Goal: Task Accomplishment & Management: Use online tool/utility

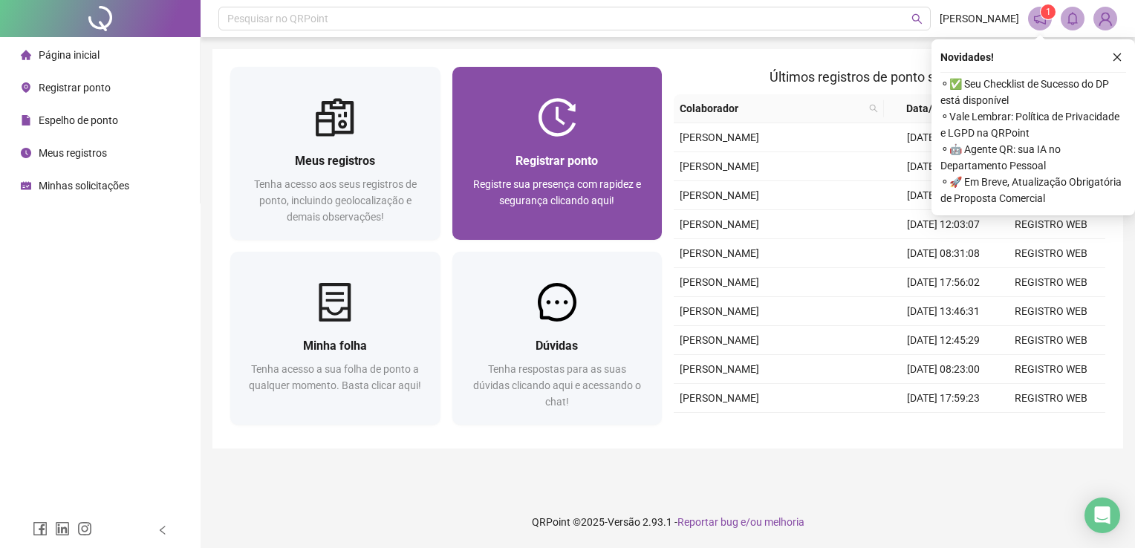
click at [561, 154] on span "Registrar ponto" at bounding box center [556, 161] width 82 height 14
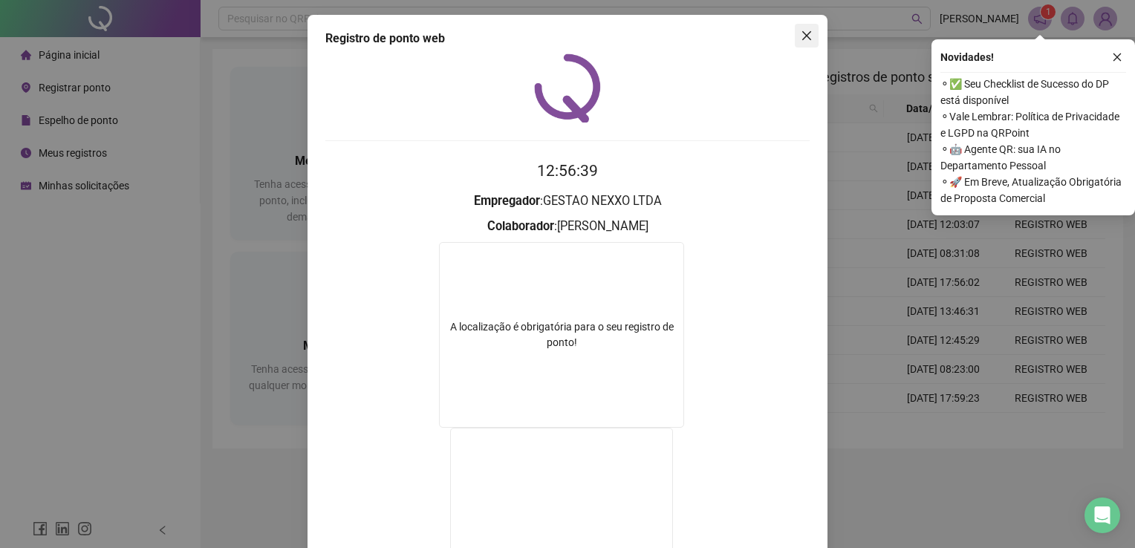
drag, startPoint x: 801, startPoint y: 42, endPoint x: 716, endPoint y: 171, distance: 154.3
click at [801, 41] on button "Close" at bounding box center [807, 36] width 24 height 24
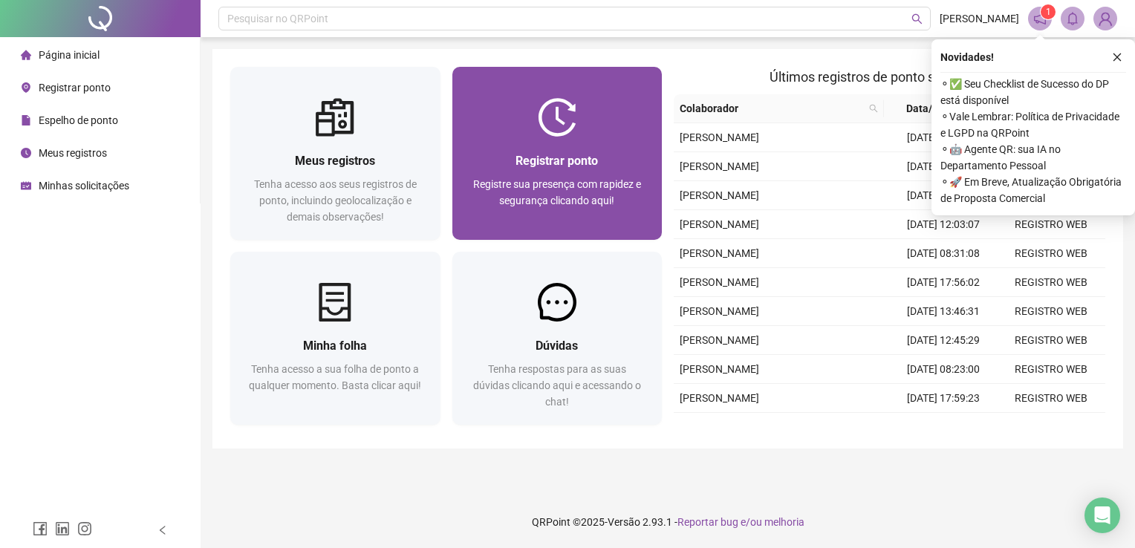
click at [596, 178] on span "Registre sua presença com rapidez e segurança clicando aqui!" at bounding box center [557, 192] width 168 height 28
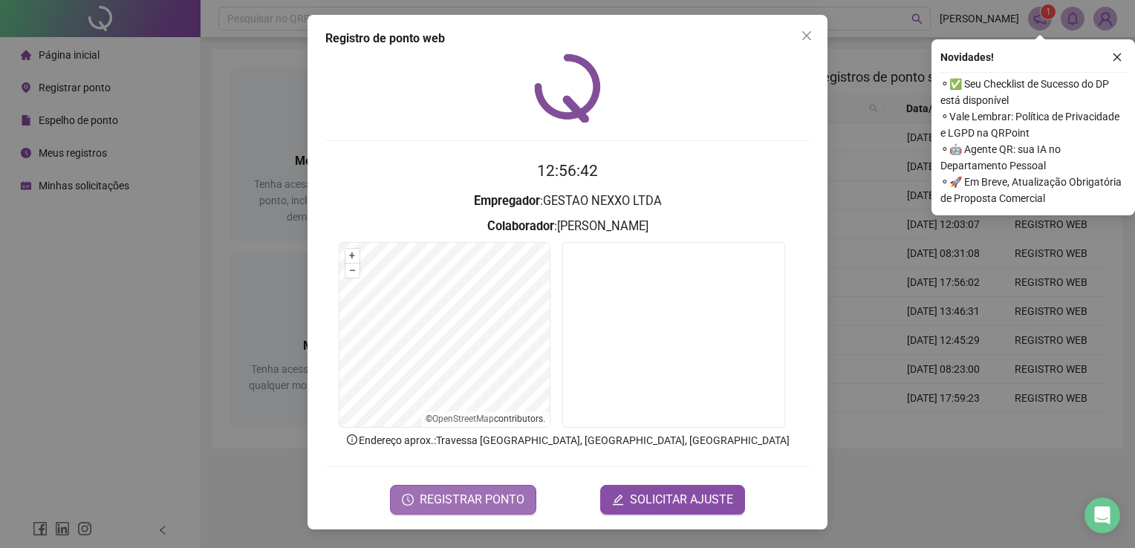
click at [464, 501] on span "REGISTRAR PONTO" at bounding box center [472, 500] width 105 height 18
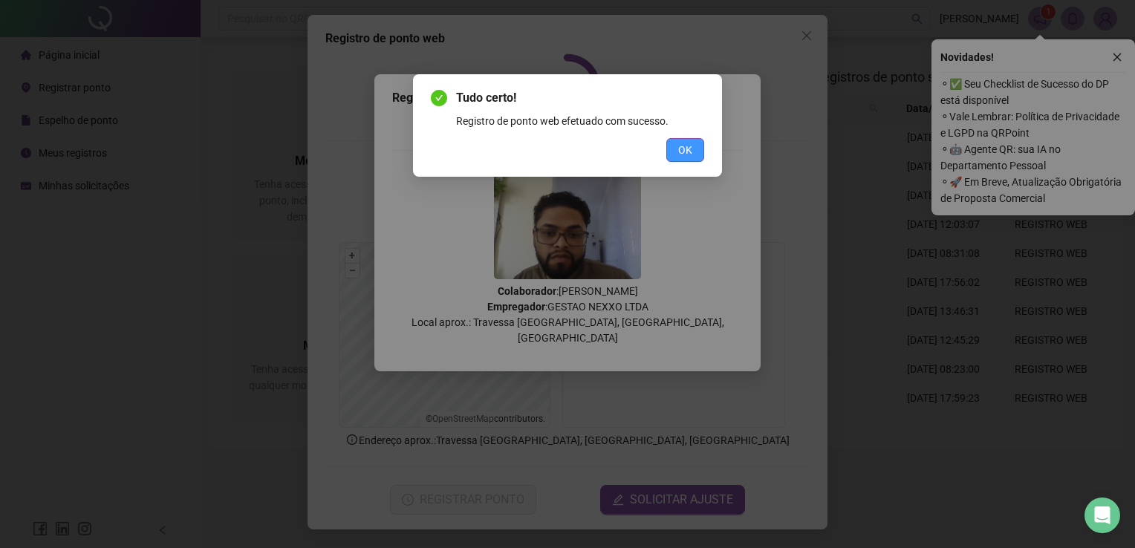
click at [684, 142] on span "OK" at bounding box center [685, 150] width 14 height 16
